Goal: Navigation & Orientation: Find specific page/section

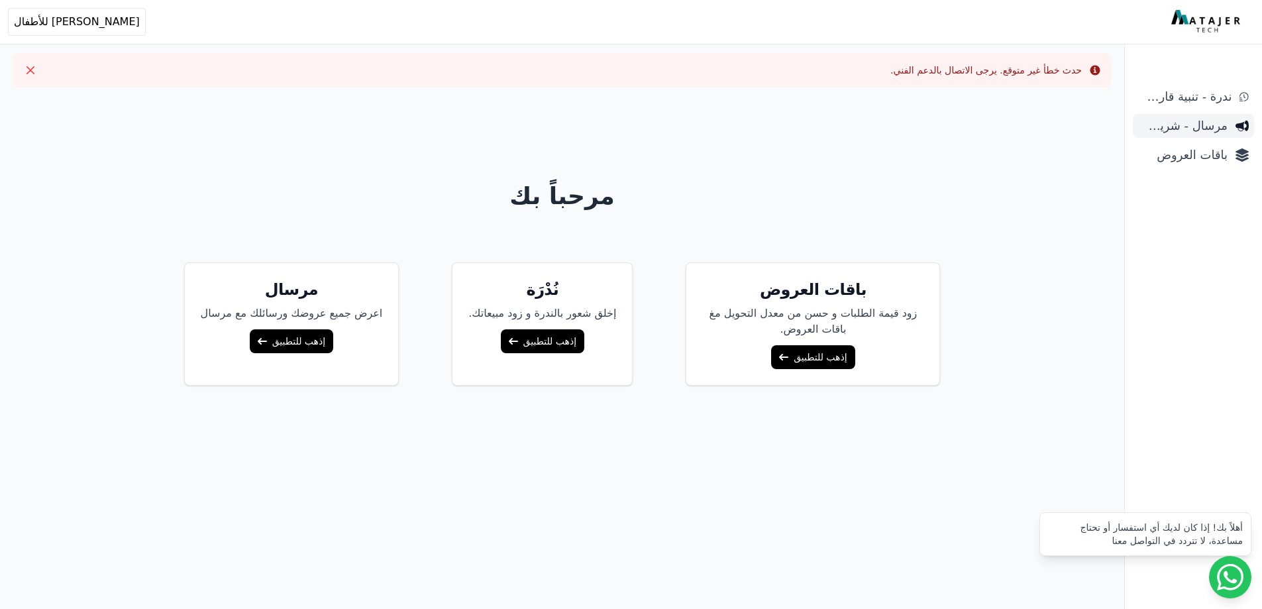
click at [1178, 132] on span "مرسال - شريط دعاية" at bounding box center [1182, 126] width 89 height 19
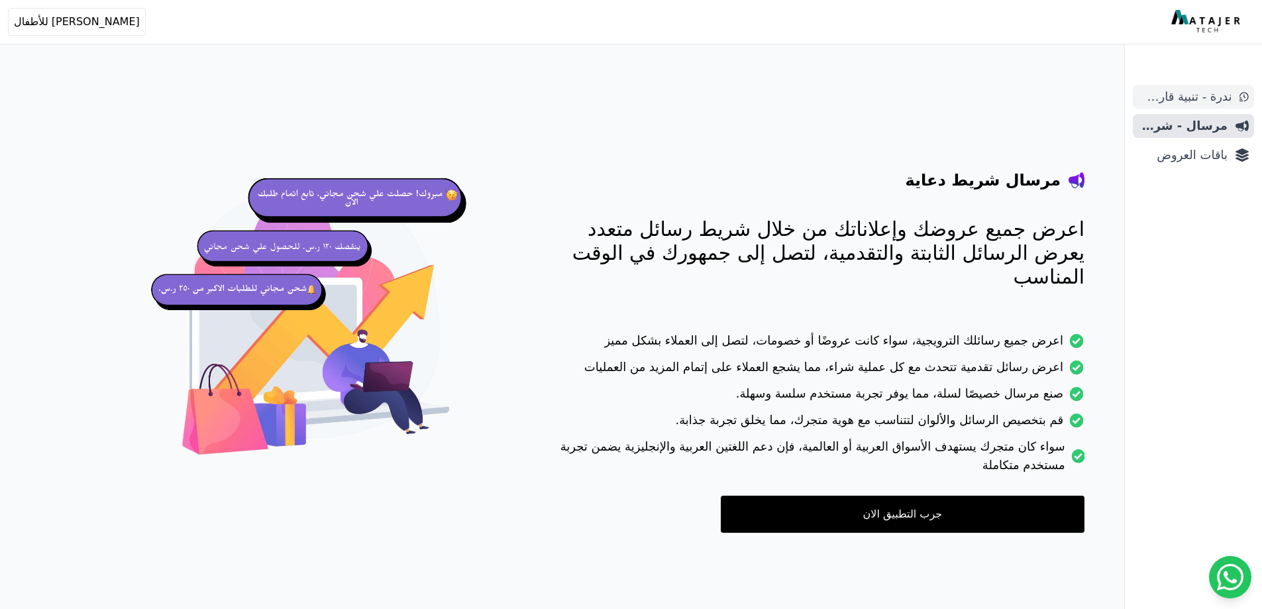
click at [1190, 97] on span "ندرة - تنبية قارب علي النفاذ" at bounding box center [1184, 96] width 93 height 19
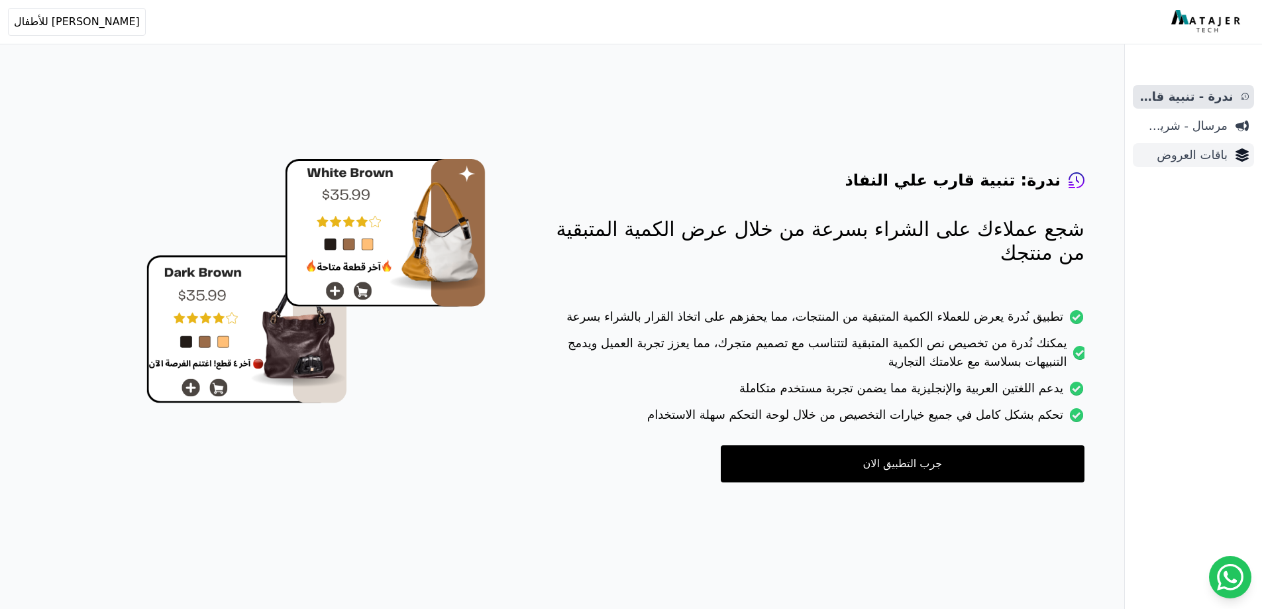
click at [1214, 154] on span "باقات العروض" at bounding box center [1182, 155] width 89 height 19
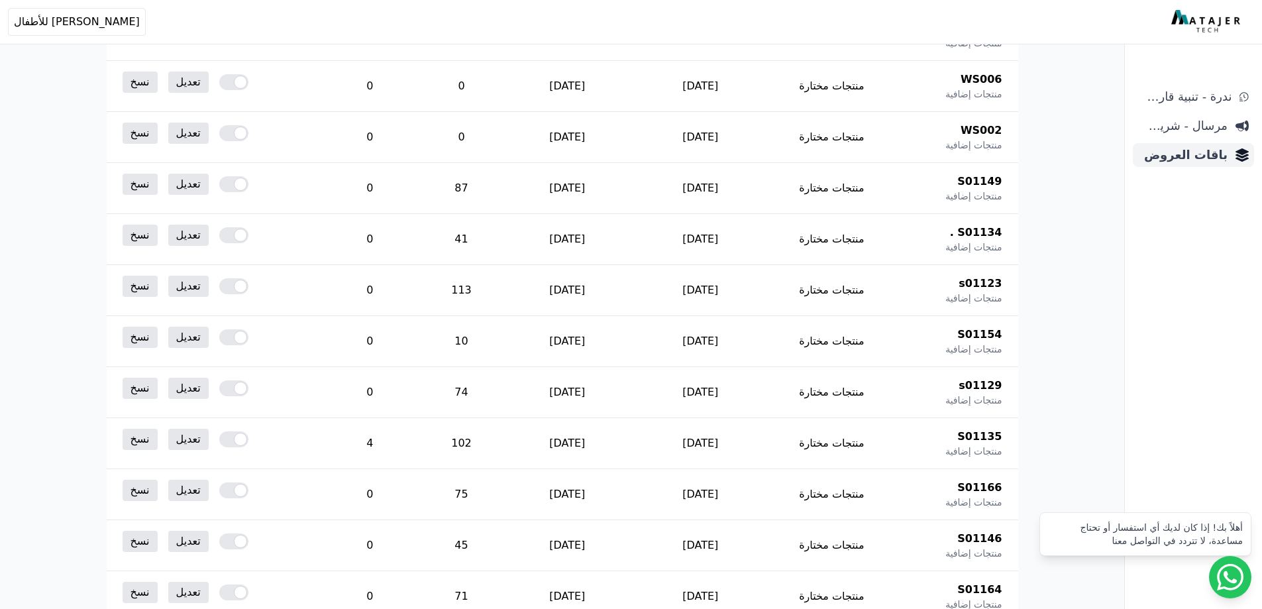
scroll to position [265, 0]
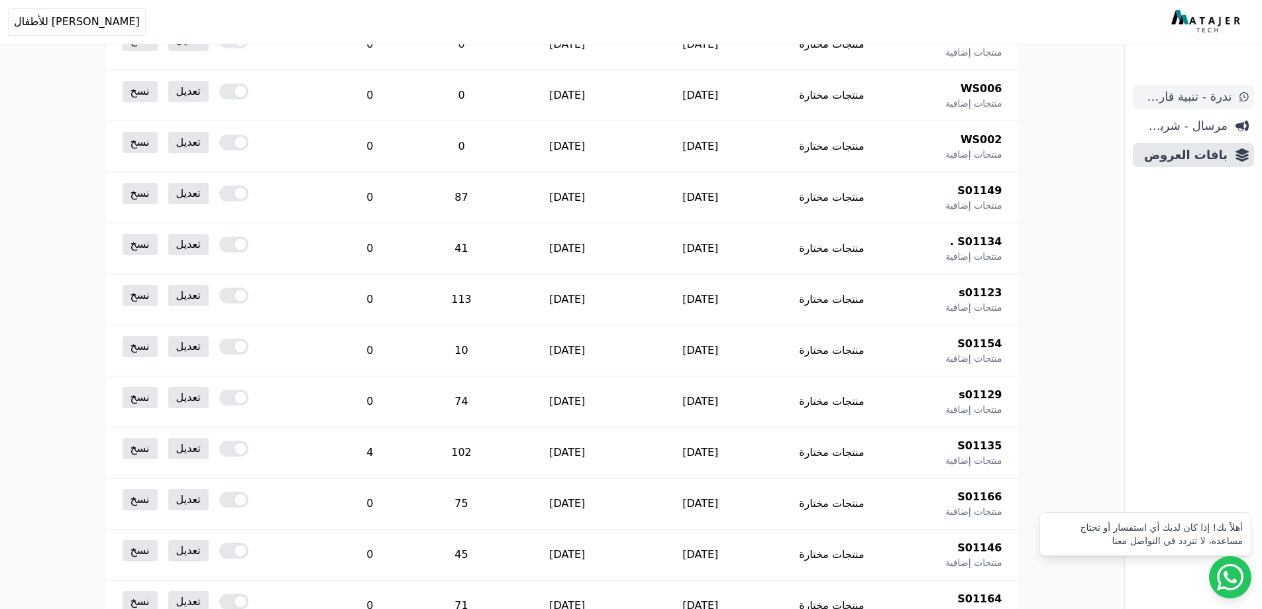
click at [1213, 104] on span "ندرة - تنبية قارب علي النفاذ" at bounding box center [1184, 96] width 93 height 19
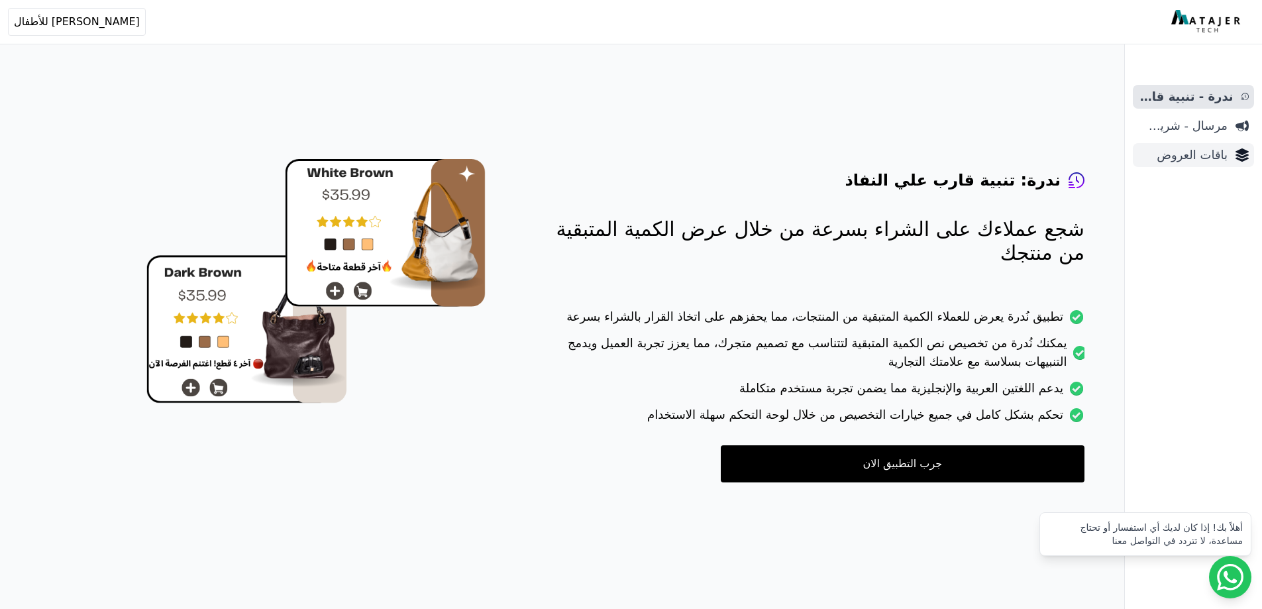
click at [1224, 156] on span "باقات العروض" at bounding box center [1182, 155] width 89 height 19
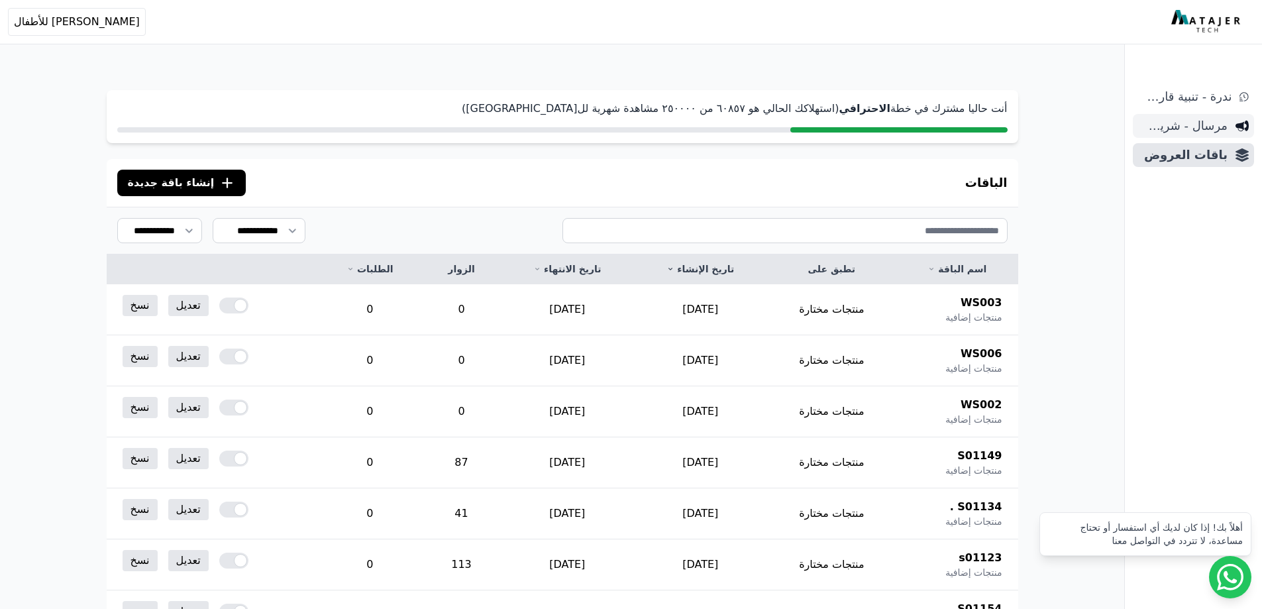
click at [1206, 125] on span "مرسال - شريط دعاية" at bounding box center [1182, 126] width 89 height 19
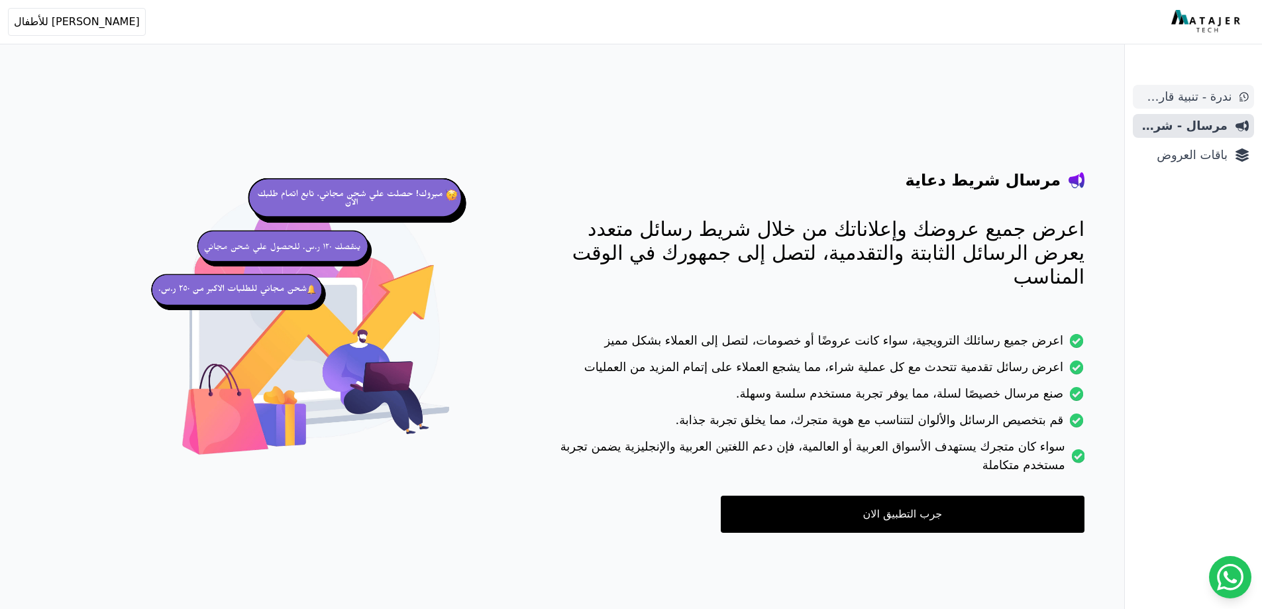
click at [1220, 101] on span "ندرة - تنبية قارب علي النفاذ" at bounding box center [1184, 96] width 93 height 19
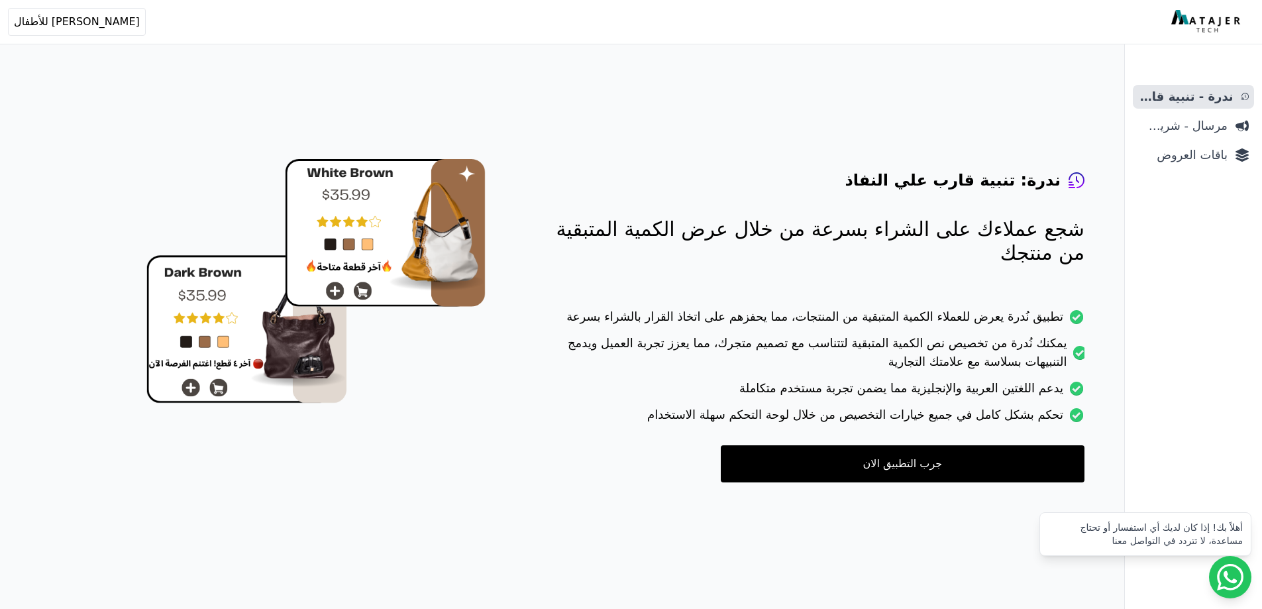
drag, startPoint x: 947, startPoint y: 76, endPoint x: 919, endPoint y: 76, distance: 27.8
